Goal: Find contact information: Find contact information

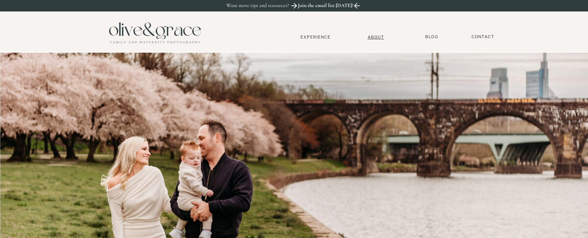
click at [372, 36] on nav "About" at bounding box center [376, 37] width 23 height 5
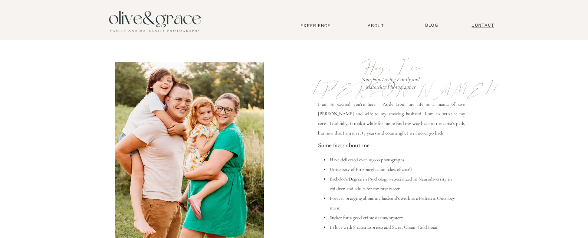
click at [471, 26] on nav "Contact" at bounding box center [483, 26] width 30 height 6
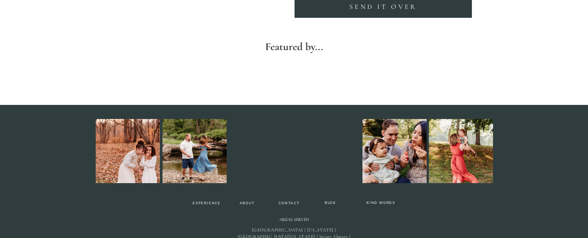
scroll to position [334, 0]
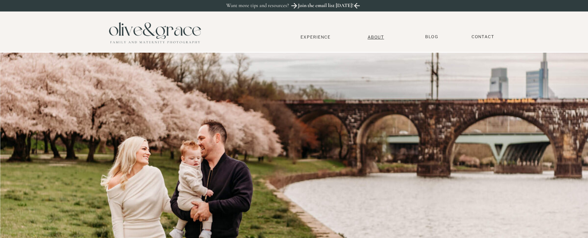
click at [375, 37] on nav "About" at bounding box center [376, 37] width 23 height 5
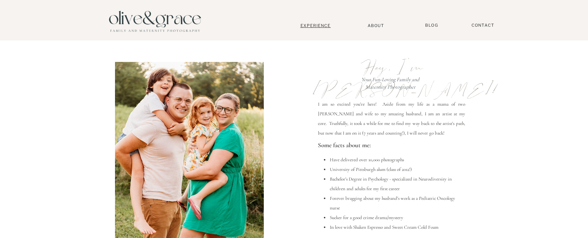
click at [312, 24] on nav "Experience" at bounding box center [315, 25] width 49 height 5
click at [171, 19] on div at bounding box center [155, 21] width 104 height 36
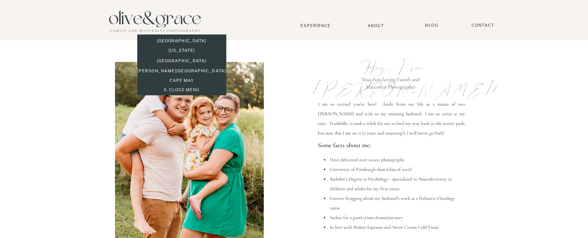
click at [186, 37] on div at bounding box center [181, 65] width 89 height 61
click at [186, 38] on p "[GEOGRAPHIC_DATA]" at bounding box center [181, 41] width 89 height 6
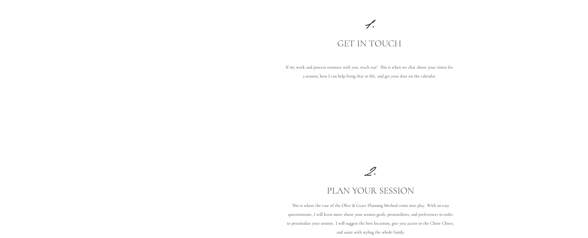
scroll to position [535, 0]
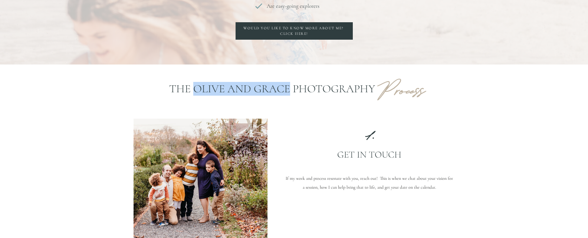
drag, startPoint x: 288, startPoint y: 87, endPoint x: 195, endPoint y: 89, distance: 92.8
click at [195, 89] on p "The Olive and Grace Photography" at bounding box center [272, 89] width 208 height 15
copy p "Olive and Grace"
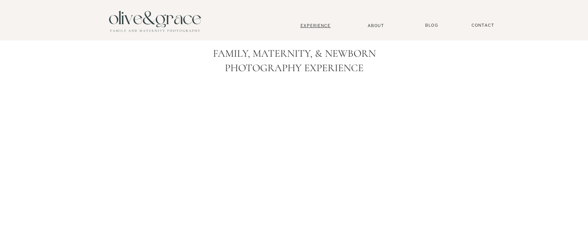
click at [317, 26] on nav "Experience" at bounding box center [315, 25] width 49 height 5
click at [319, 25] on nav "Experience" at bounding box center [315, 25] width 49 height 5
click at [479, 26] on nav "Contact" at bounding box center [483, 26] width 30 height 6
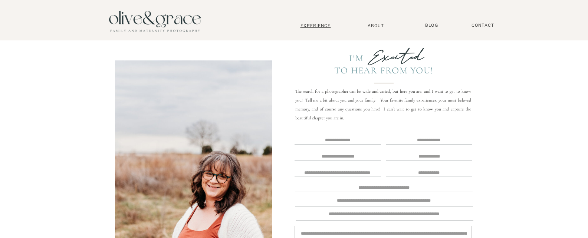
click at [318, 26] on nav "Experience" at bounding box center [315, 25] width 49 height 5
click at [482, 26] on nav "Contact" at bounding box center [483, 26] width 30 height 6
click at [486, 27] on nav "Contact" at bounding box center [483, 26] width 30 height 6
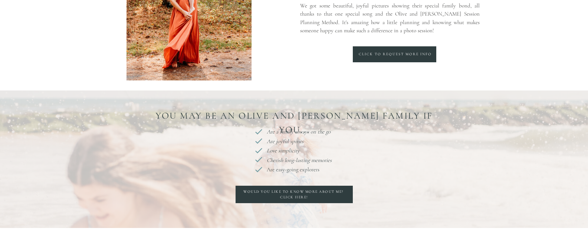
scroll to position [445, 0]
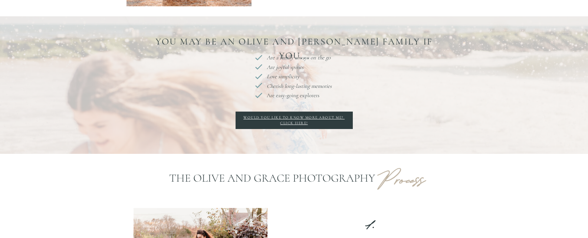
click at [298, 118] on div "Would you like to know more about me? Click here!" at bounding box center [294, 120] width 110 height 11
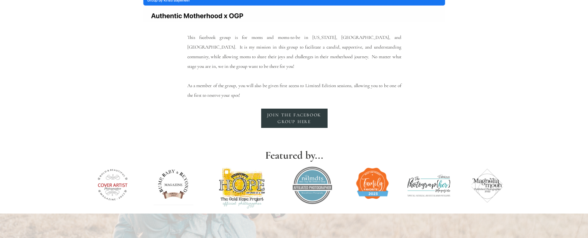
scroll to position [1225, 0]
